Goal: Transaction & Acquisition: Purchase product/service

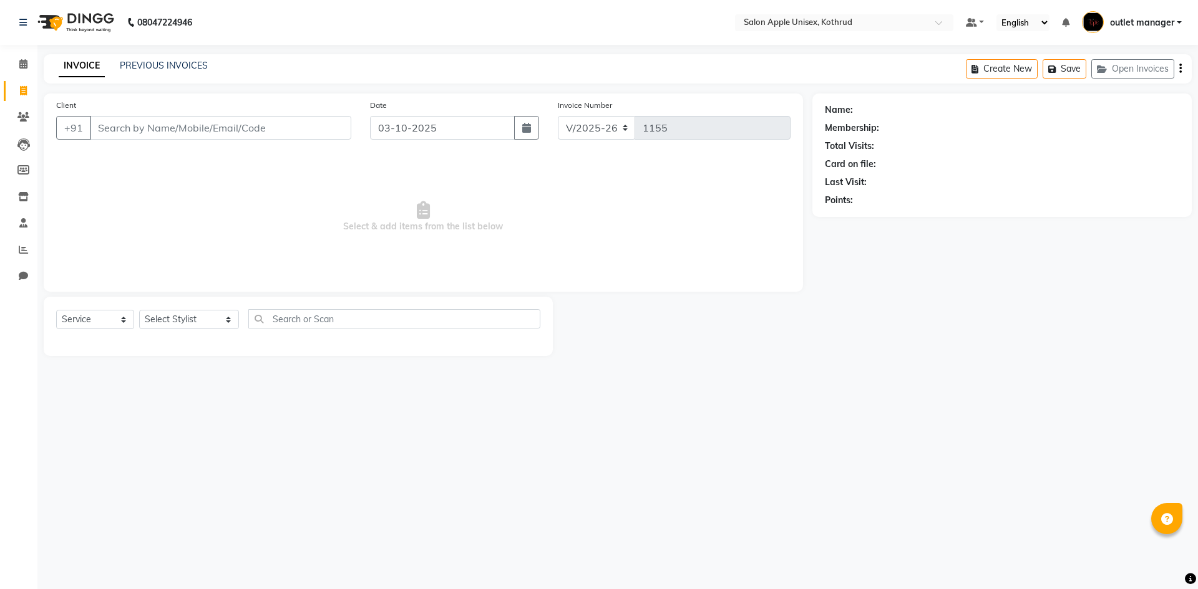
select select "139"
select select "service"
click at [169, 129] on input "Client" at bounding box center [220, 128] width 261 height 24
click at [128, 128] on input "997064158" at bounding box center [189, 128] width 198 height 24
type input "9970604158"
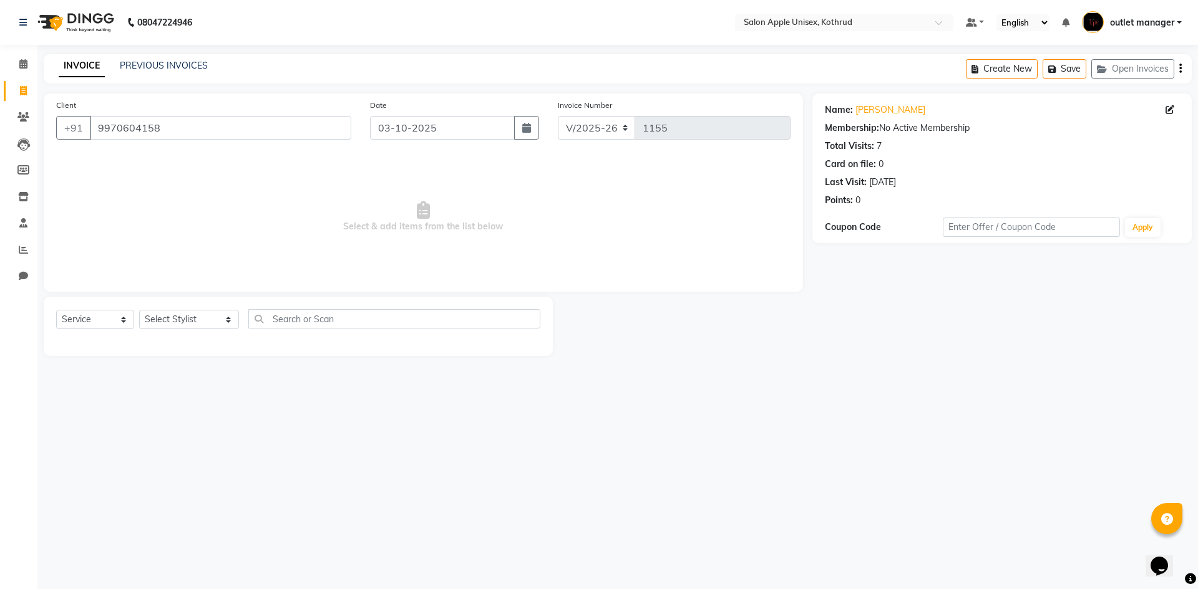
click at [243, 114] on div "Client [PHONE_NUMBER]" at bounding box center [204, 124] width 314 height 51
click at [240, 124] on input "9970604158" at bounding box center [220, 128] width 261 height 24
click at [115, 327] on select "Select Service Product Membership Package Voucher Prepaid Gift Card" at bounding box center [95, 319] width 78 height 19
click at [56, 310] on select "Select Service Product Membership Package Voucher Prepaid Gift Card" at bounding box center [95, 319] width 78 height 19
click at [103, 325] on select "Select Service Product Membership Package Voucher Prepaid Gift Card" at bounding box center [95, 319] width 78 height 19
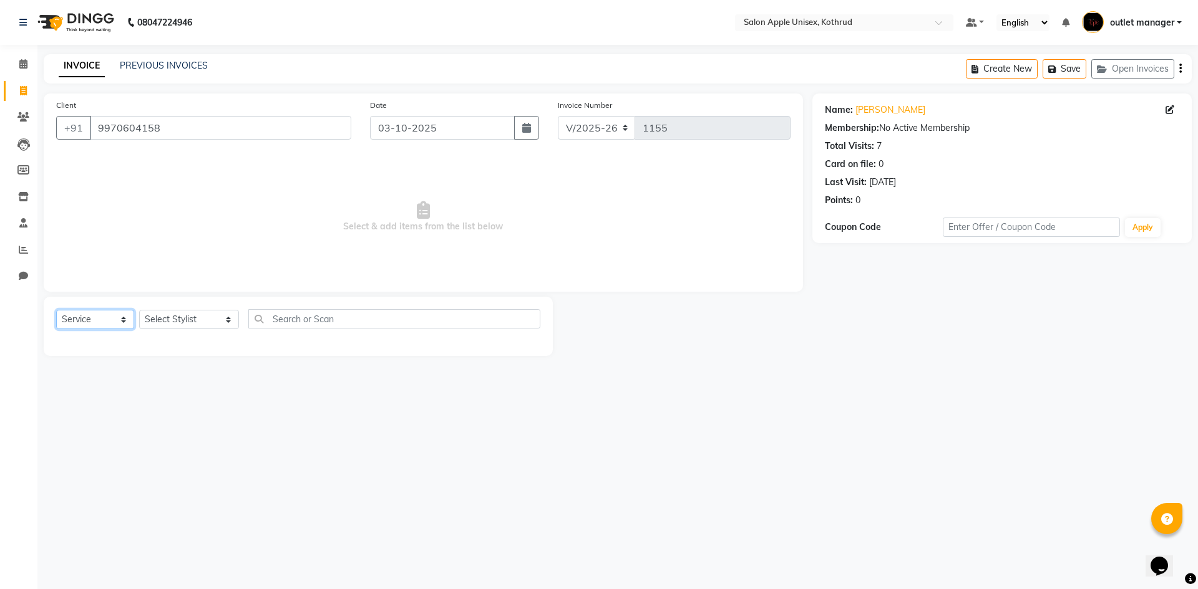
click at [56, 310] on select "Select Service Product Membership Package Voucher Prepaid Gift Card" at bounding box center [95, 319] width 78 height 19
click at [143, 319] on select "Select Stylist [PERSON_NAME] [PERSON_NAME] [PERSON_NAME] outlet manager [PERSON…" at bounding box center [189, 319] width 100 height 19
select select "11064"
click at [139, 310] on select "Select Stylist [PERSON_NAME] [PERSON_NAME] [PERSON_NAME] outlet manager [PERSON…" at bounding box center [189, 319] width 100 height 19
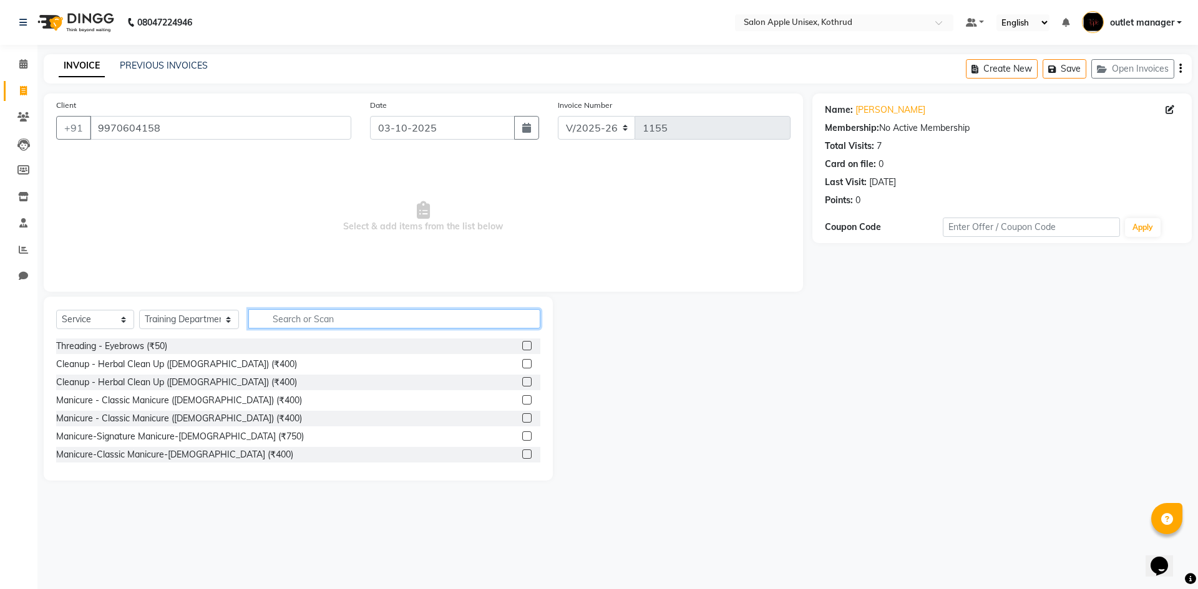
click at [286, 323] on input "text" at bounding box center [394, 318] width 292 height 19
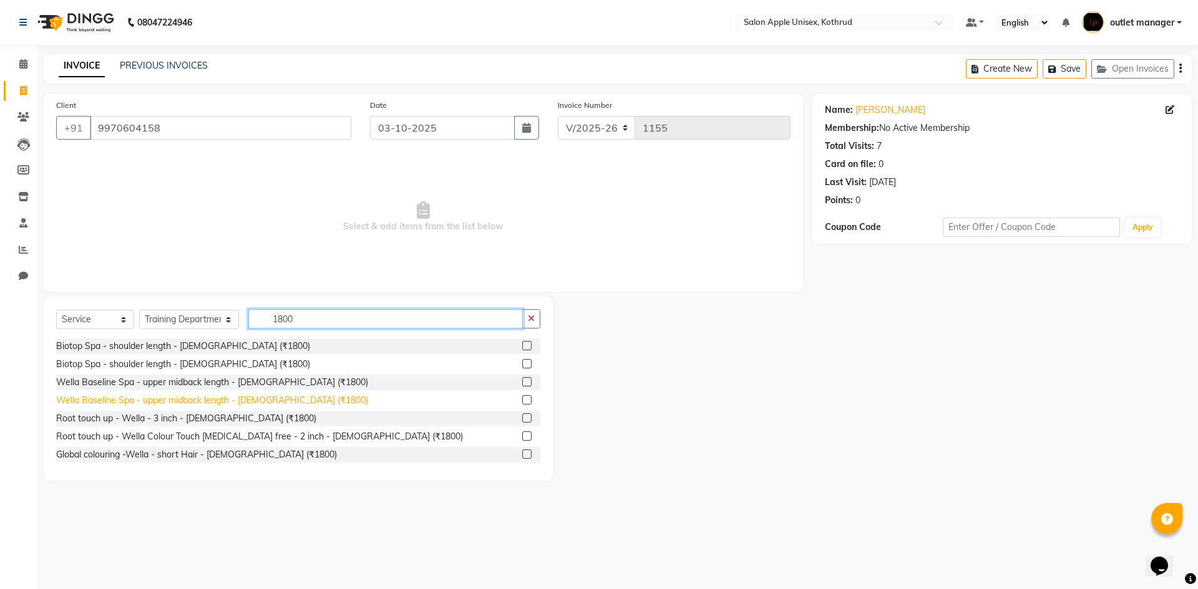
scroll to position [165, 0]
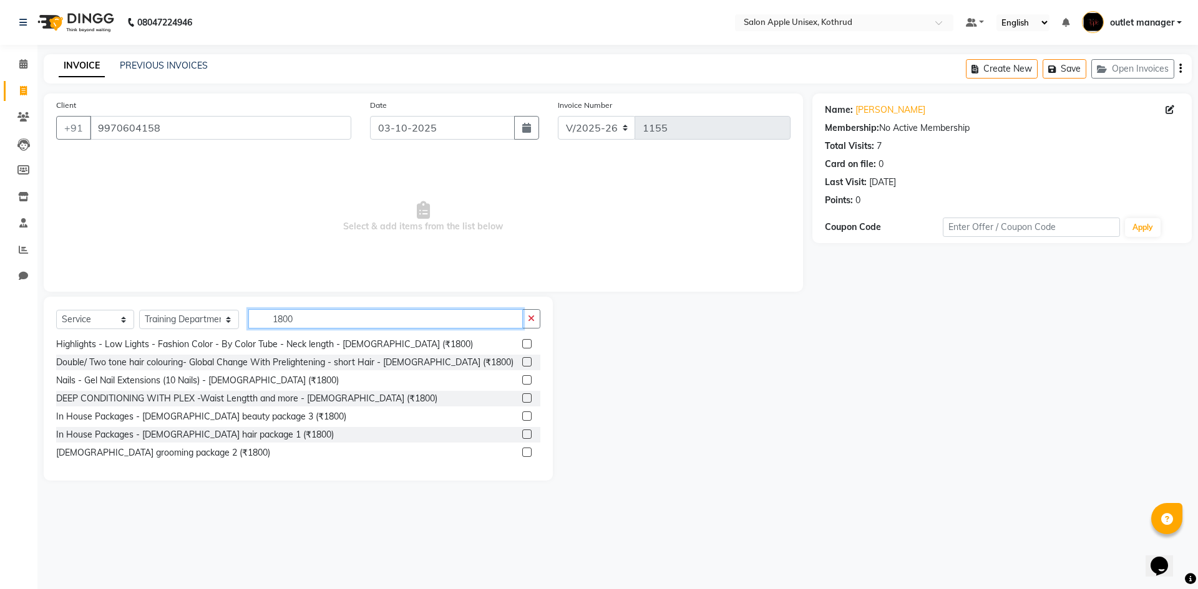
type input "1800"
click at [522, 432] on label at bounding box center [526, 434] width 9 height 9
click at [522, 432] on input "checkbox" at bounding box center [526, 435] width 8 height 8
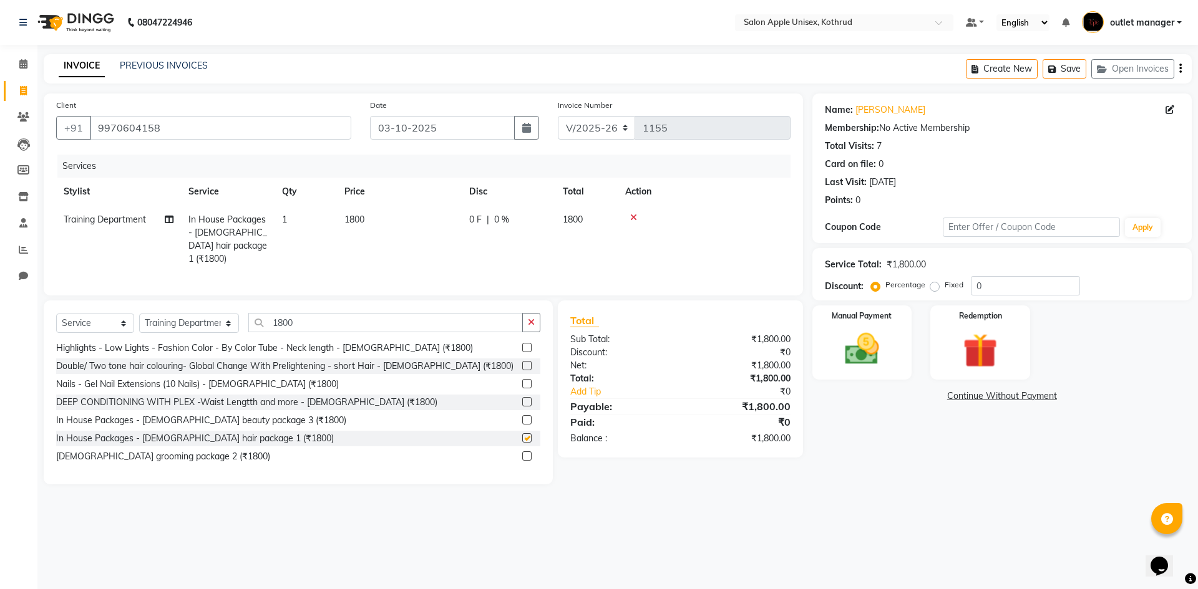
checkbox input "false"
click at [876, 339] on img at bounding box center [862, 349] width 58 height 41
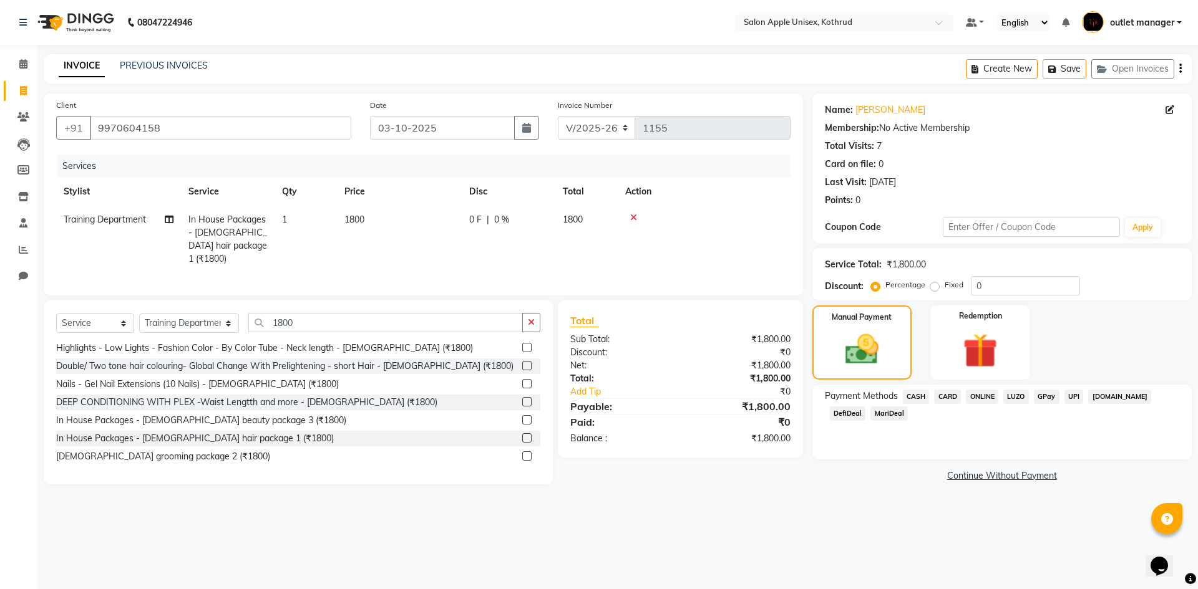
click at [918, 394] on span "CASH" at bounding box center [916, 397] width 27 height 14
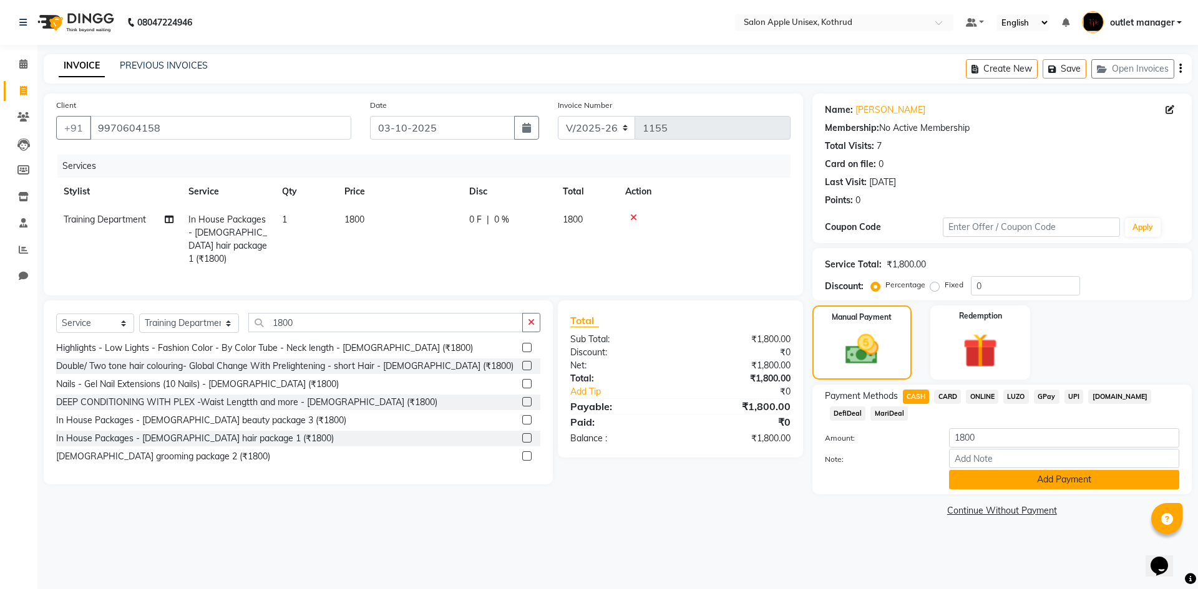
click at [1026, 471] on button "Add Payment" at bounding box center [1064, 479] width 230 height 19
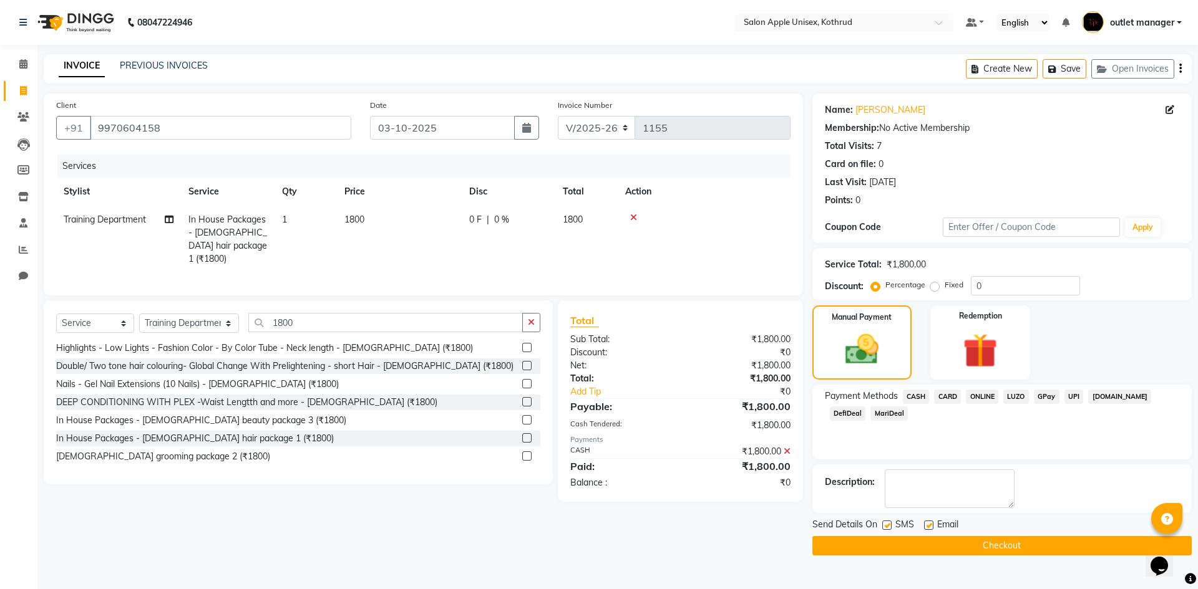
click at [1093, 549] on button "Checkout" at bounding box center [1001, 545] width 379 height 19
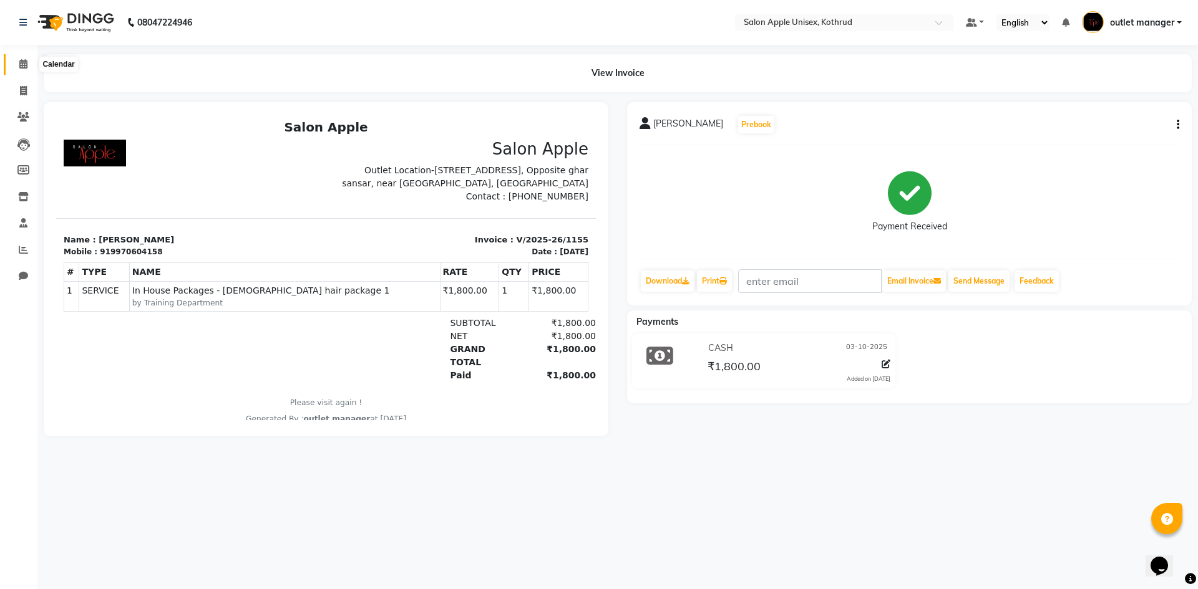
click at [19, 67] on icon at bounding box center [23, 63] width 8 height 9
